Goal: Obtain resource: Obtain resource

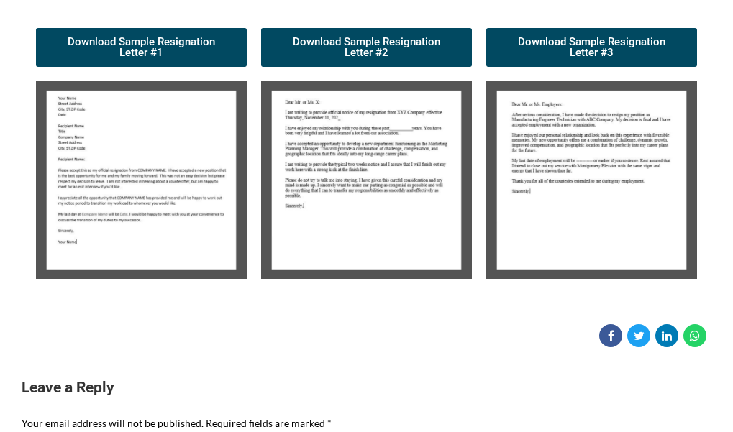
scroll to position [288, 0]
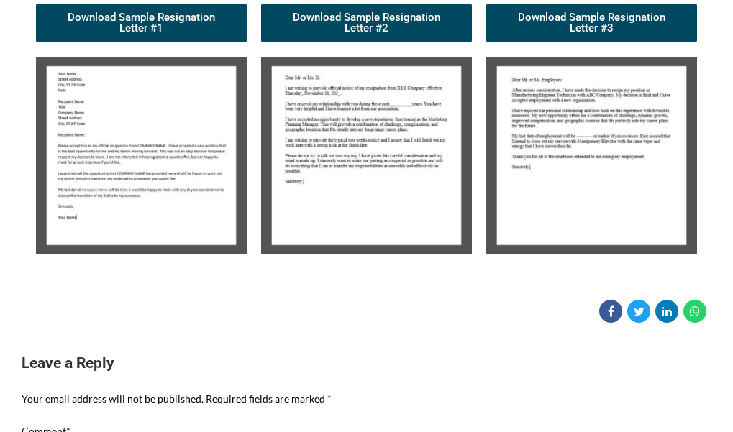
click at [424, 186] on img at bounding box center [366, 156] width 211 height 199
click at [424, 185] on img at bounding box center [366, 156] width 211 height 199
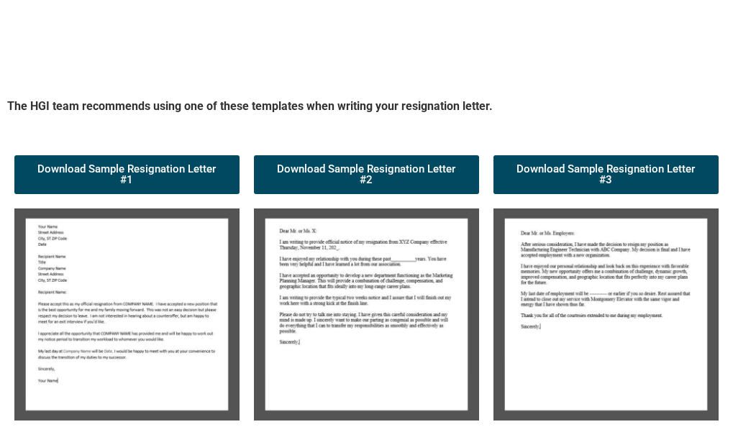
scroll to position [1314, 0]
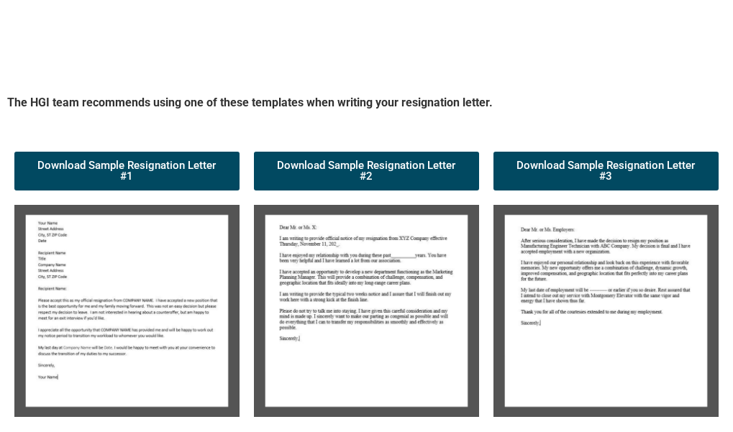
click at [453, 258] on img at bounding box center [366, 311] width 225 height 212
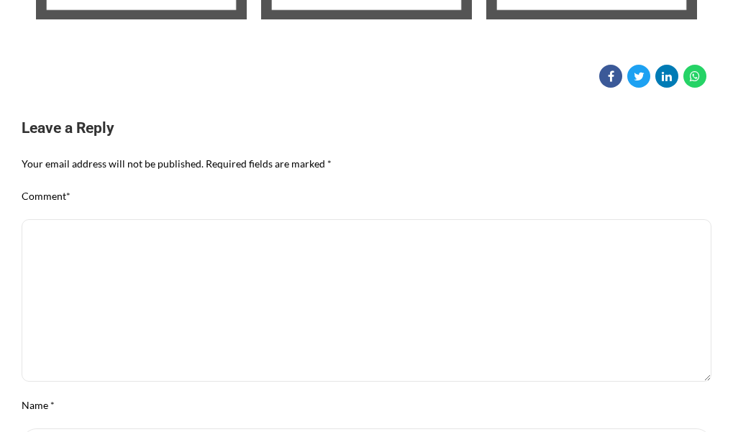
scroll to position [235, 0]
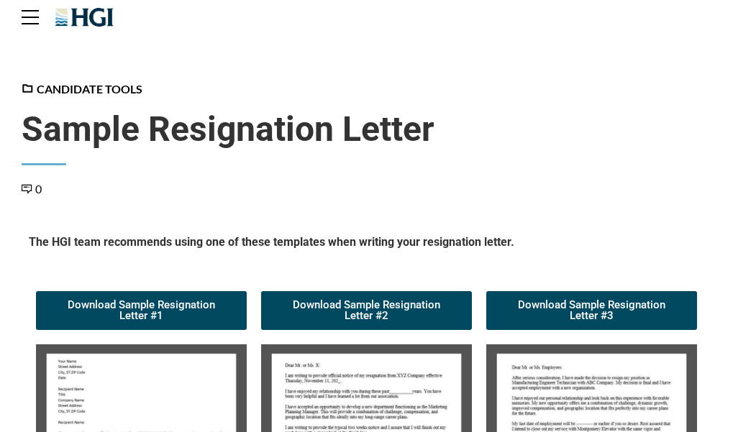
scroll to position [235, 0]
